Goal: Task Accomplishment & Management: Manage account settings

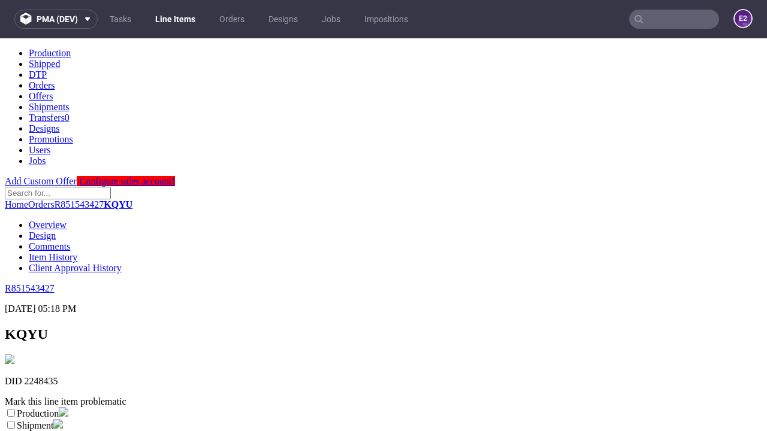
scroll to position [211, 0]
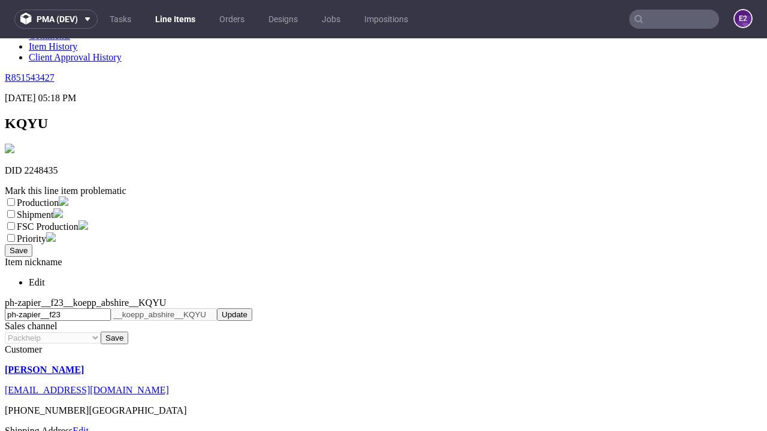
select select "dtp_ca_needed"
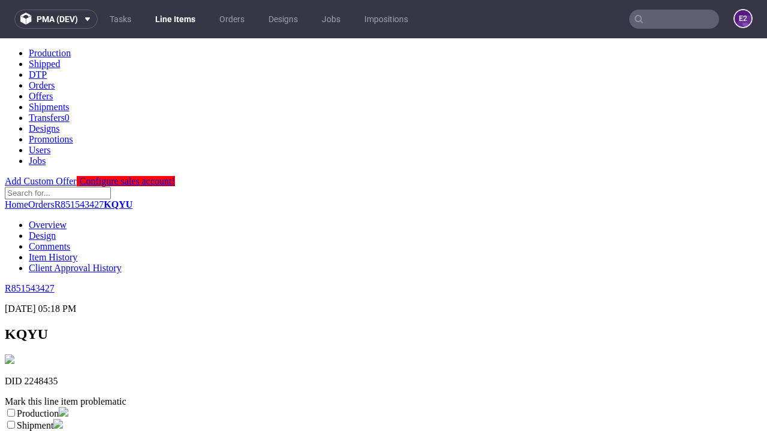
scroll to position [0, 0]
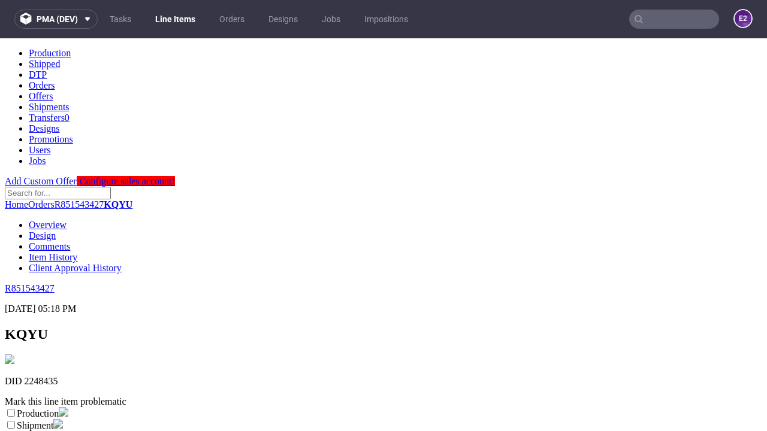
checkbox input "true"
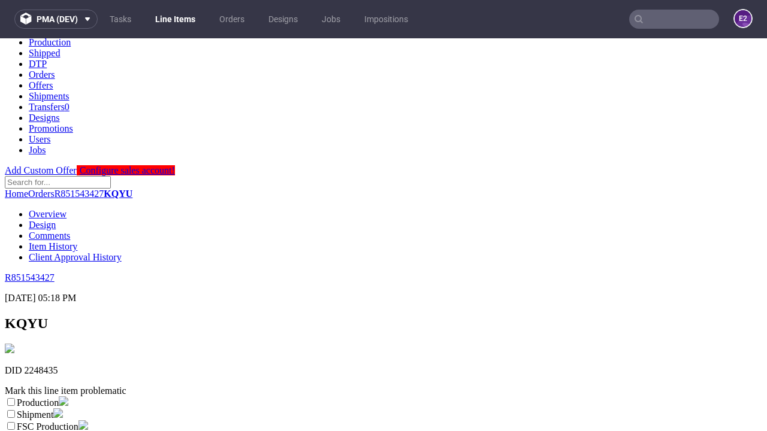
type textarea "test"
